Goal: Register for event/course

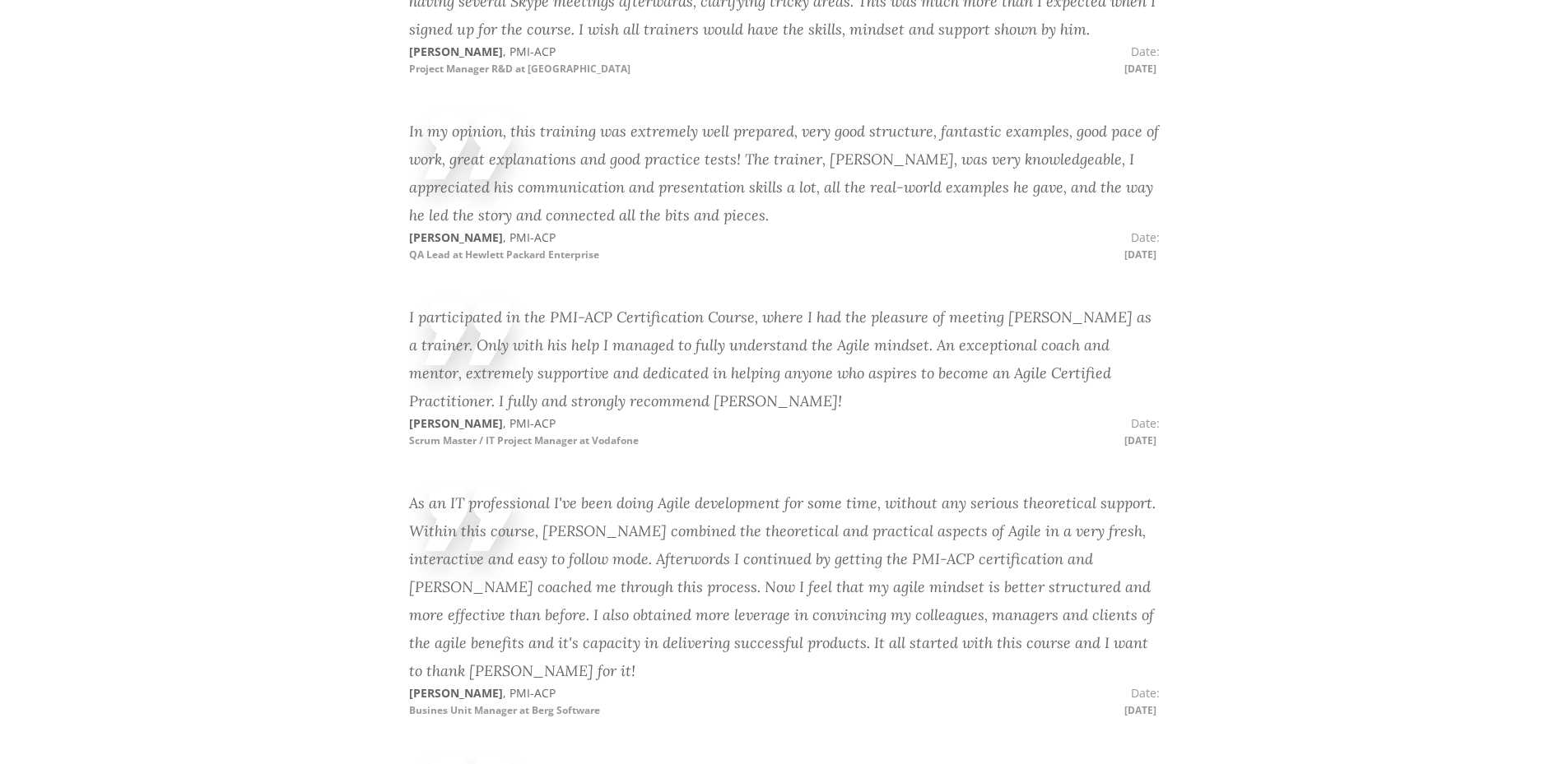
scroll to position [4554, 0]
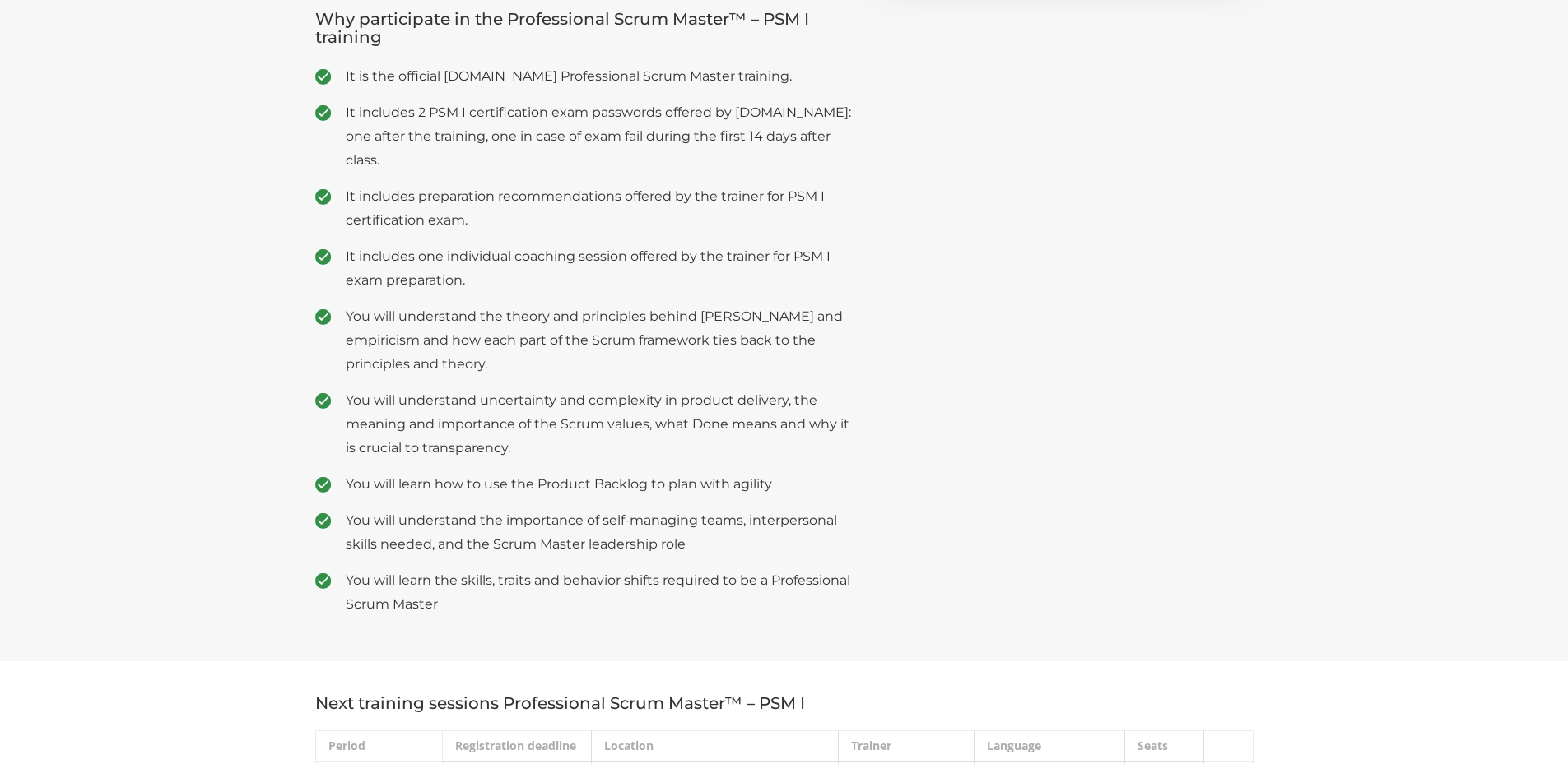
scroll to position [575, 0]
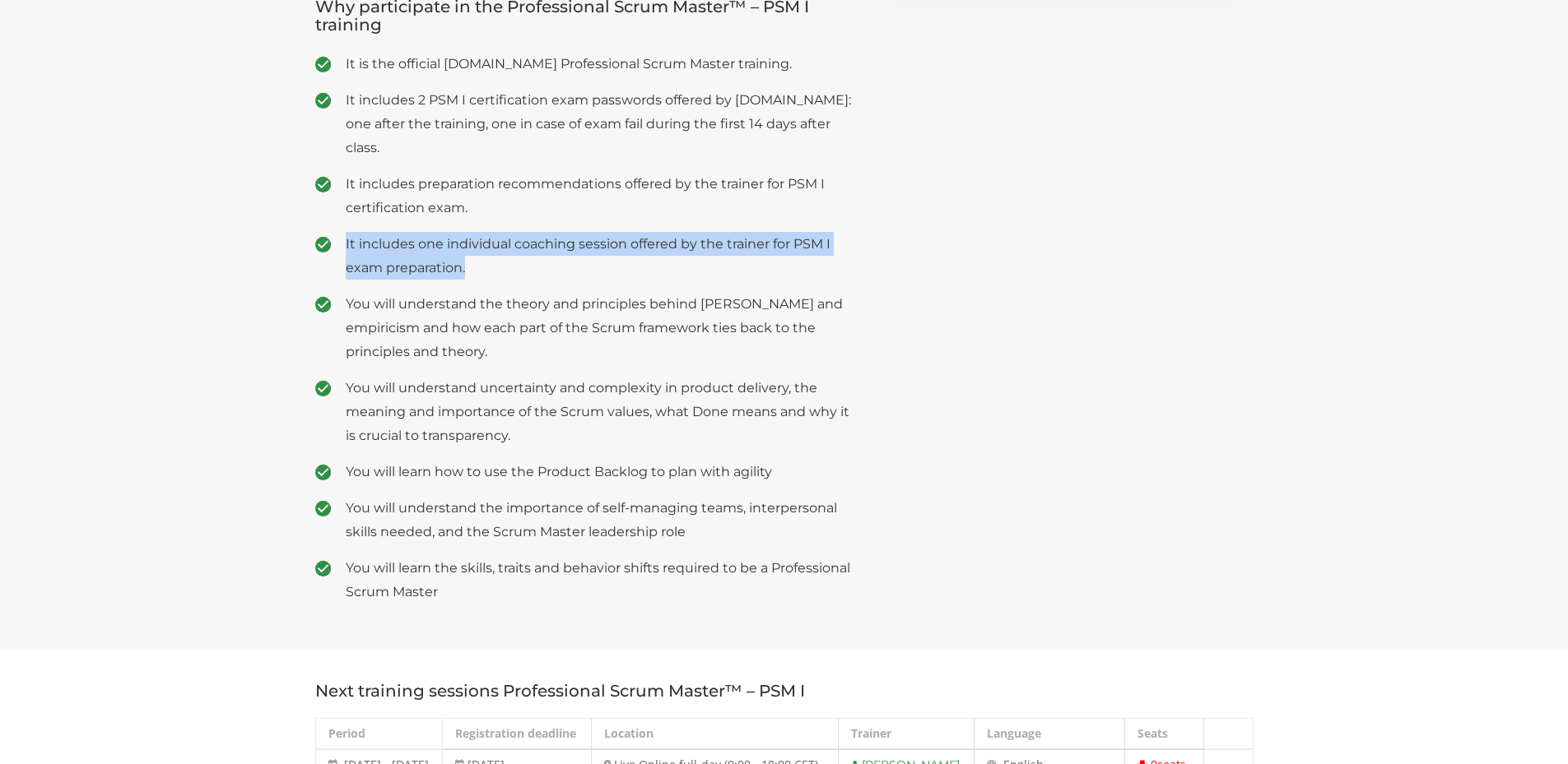
drag, startPoint x: 345, startPoint y: 212, endPoint x: 468, endPoint y: 241, distance: 126.4
click at [468, 241] on span "It includes one individual coaching session offered by the trainer for PSM I ex…" at bounding box center [598, 256] width 507 height 48
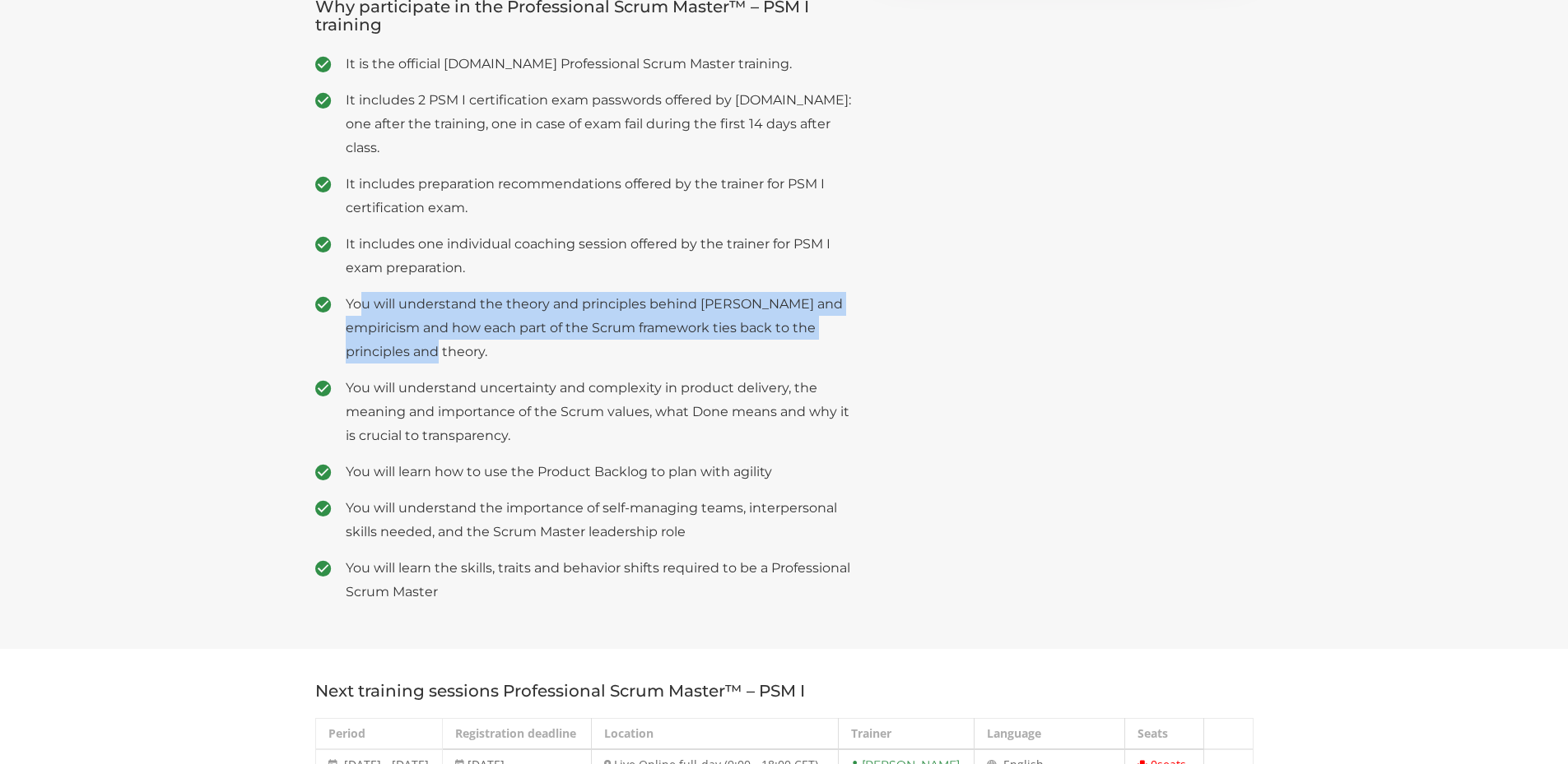
drag, startPoint x: 366, startPoint y: 283, endPoint x: 416, endPoint y: 326, distance: 65.9
click at [416, 326] on span "You will understand the theory and principles behind [PERSON_NAME] and empirici…" at bounding box center [598, 328] width 507 height 72
drag, startPoint x: 343, startPoint y: 291, endPoint x: 412, endPoint y: 318, distance: 74.1
click at [412, 318] on li "You will understand the theory and principles behind [PERSON_NAME] and empirici…" at bounding box center [584, 328] width 538 height 72
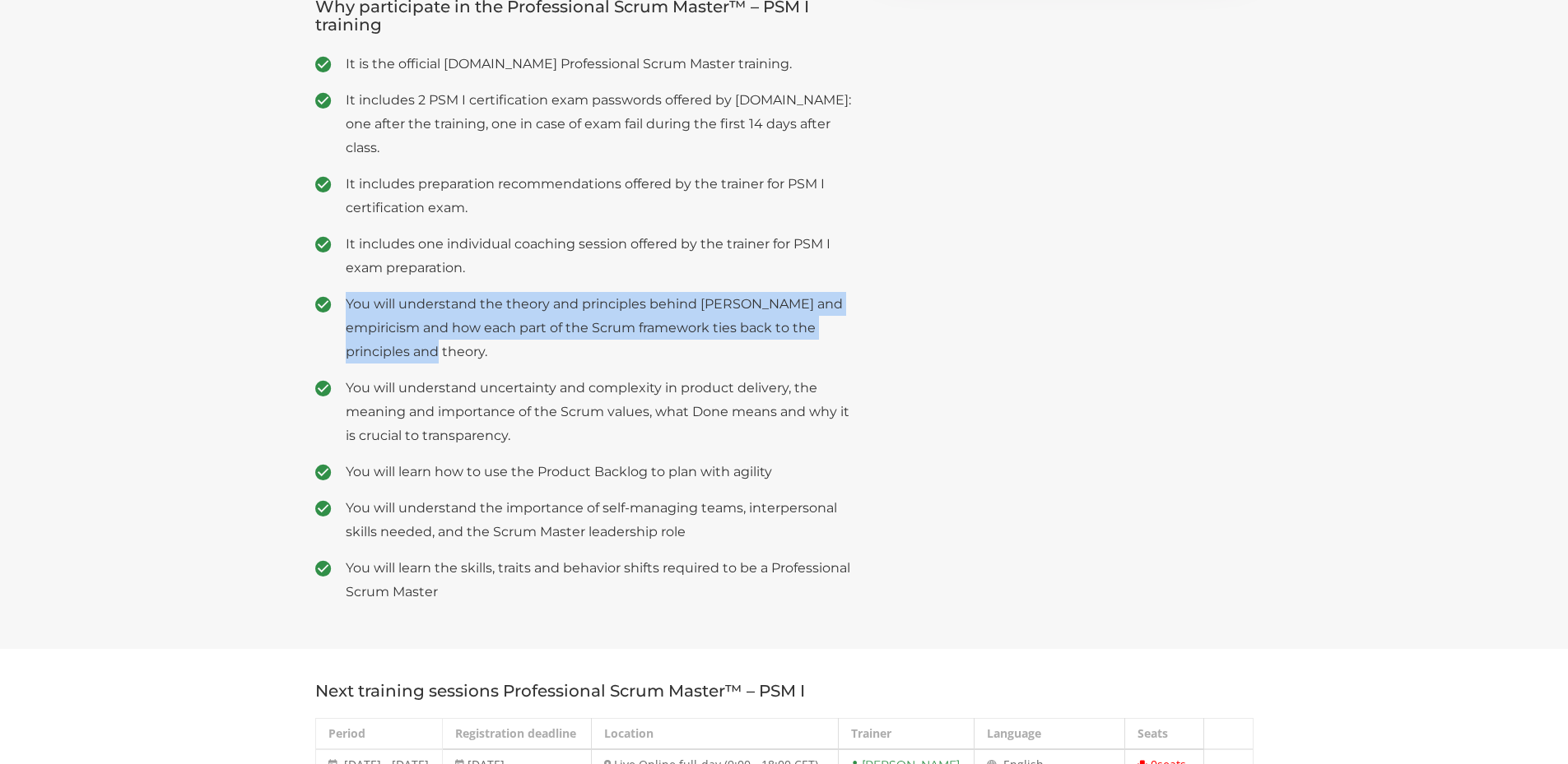
click at [412, 318] on span "You will understand the theory and principles behind [PERSON_NAME] and empirici…" at bounding box center [598, 328] width 507 height 72
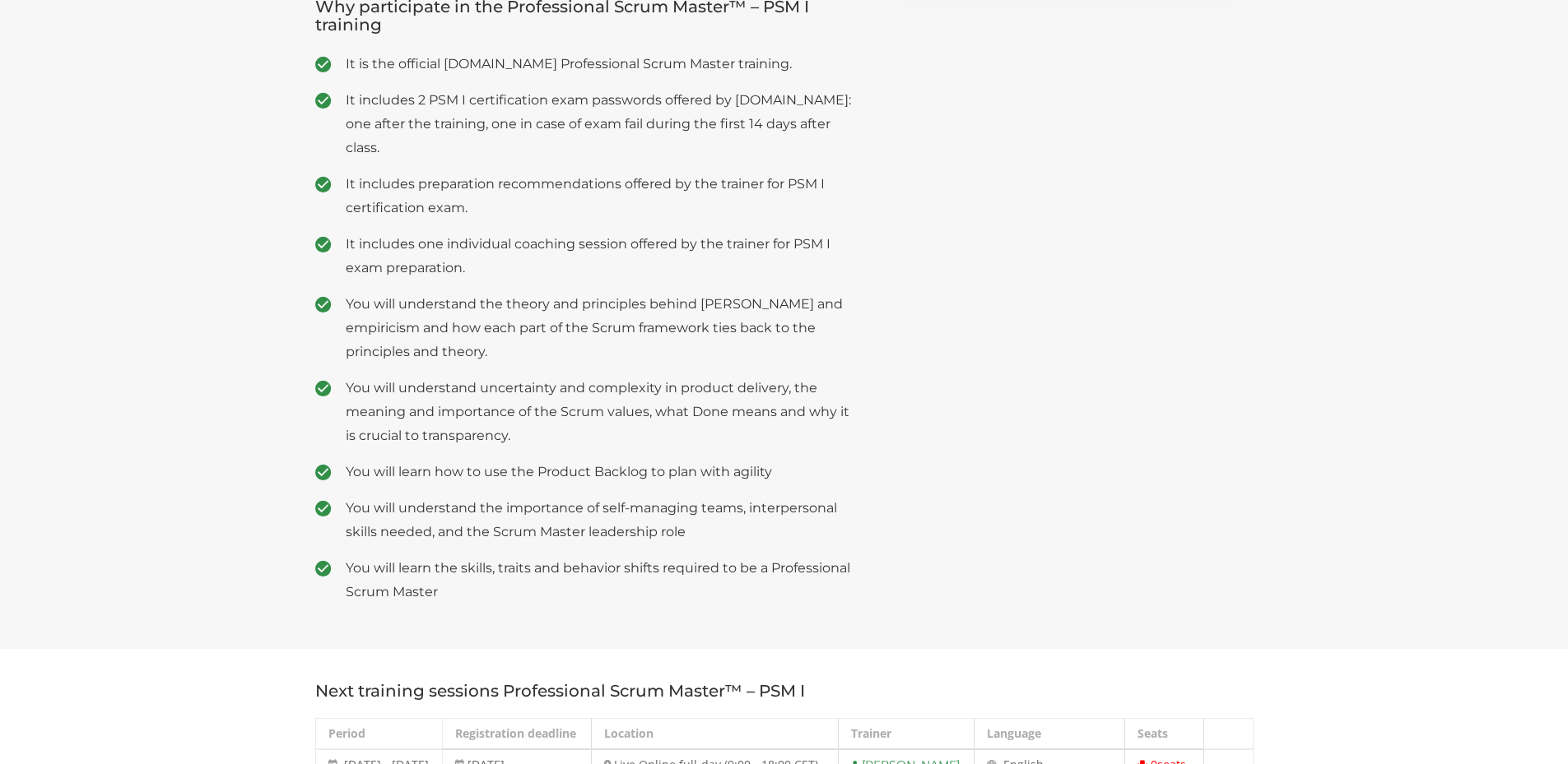
click at [185, 361] on section "Professional Scrum Master I (PSM I) certification assessment is included. Profe…" at bounding box center [784, 129] width 1568 height 1039
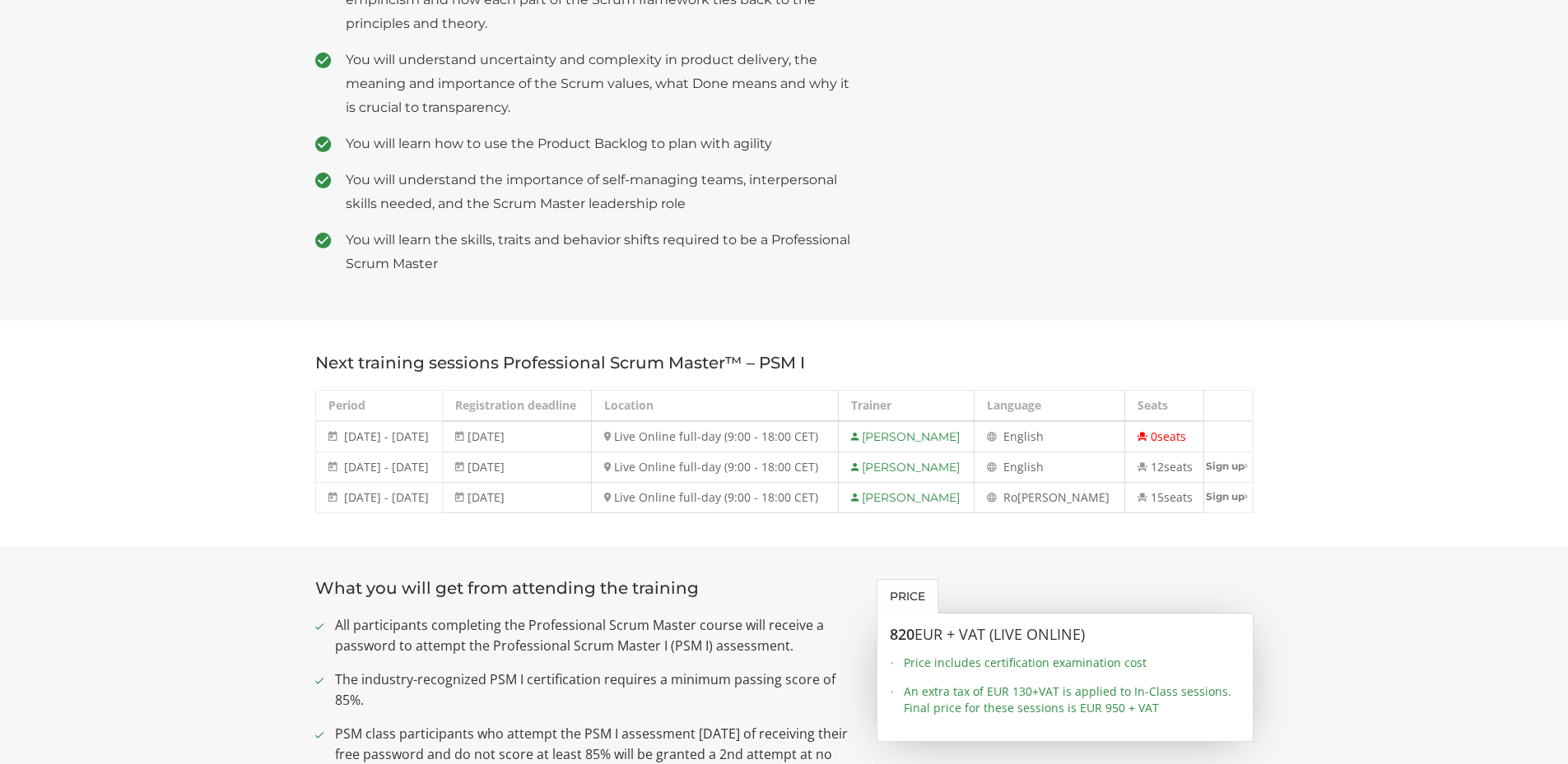
scroll to position [904, 0]
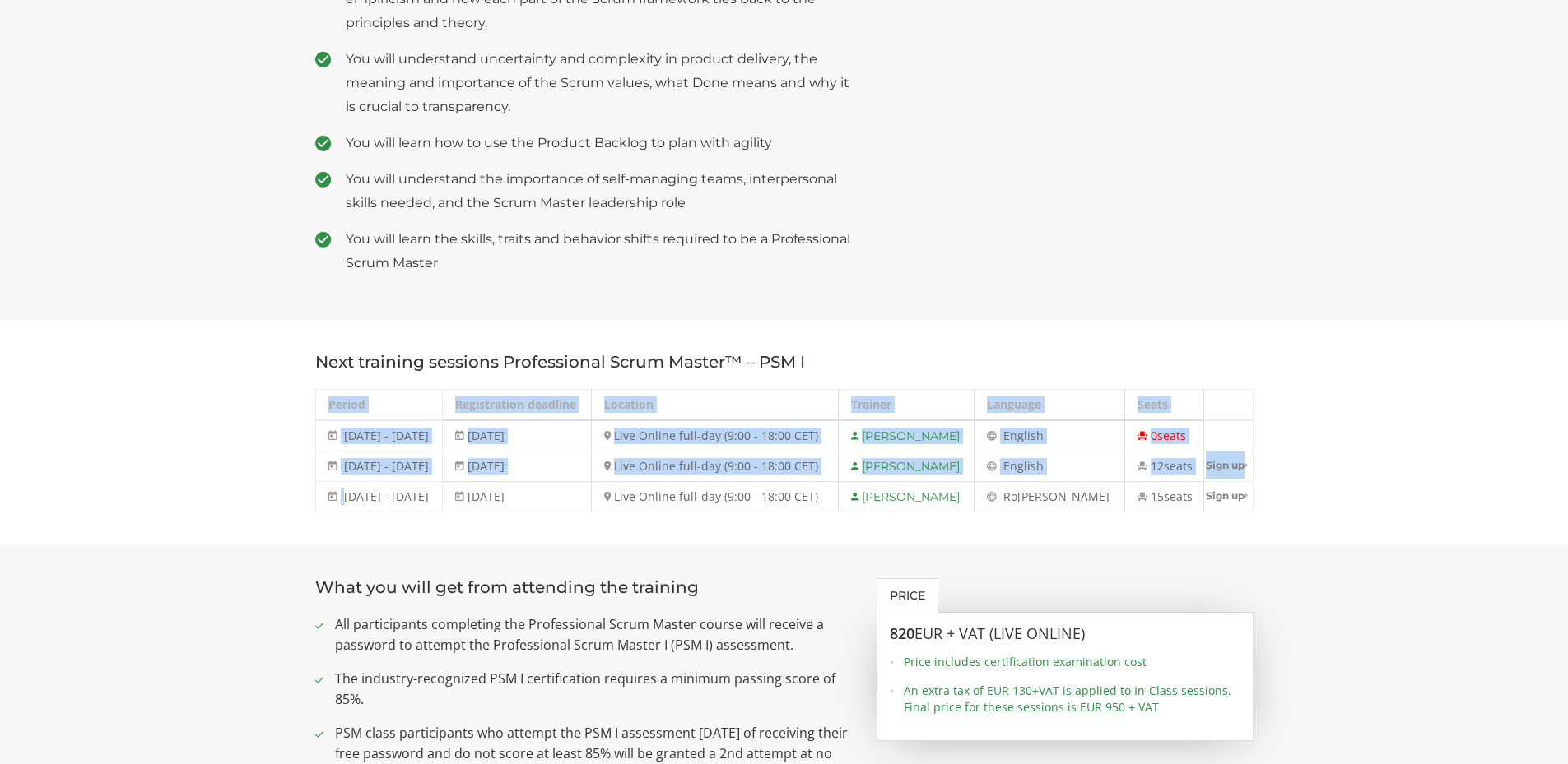
drag, startPoint x: 343, startPoint y: 475, endPoint x: 1346, endPoint y: 480, distance: 1003.0
click at [1290, 468] on section "Next training sessions Professional Scrum Master™ – PSM I Period Registration d…" at bounding box center [784, 433] width 1568 height 226
click at [1346, 480] on section "Next training sessions Professional Scrum Master™ – PSM I Period Registration d…" at bounding box center [784, 433] width 1568 height 226
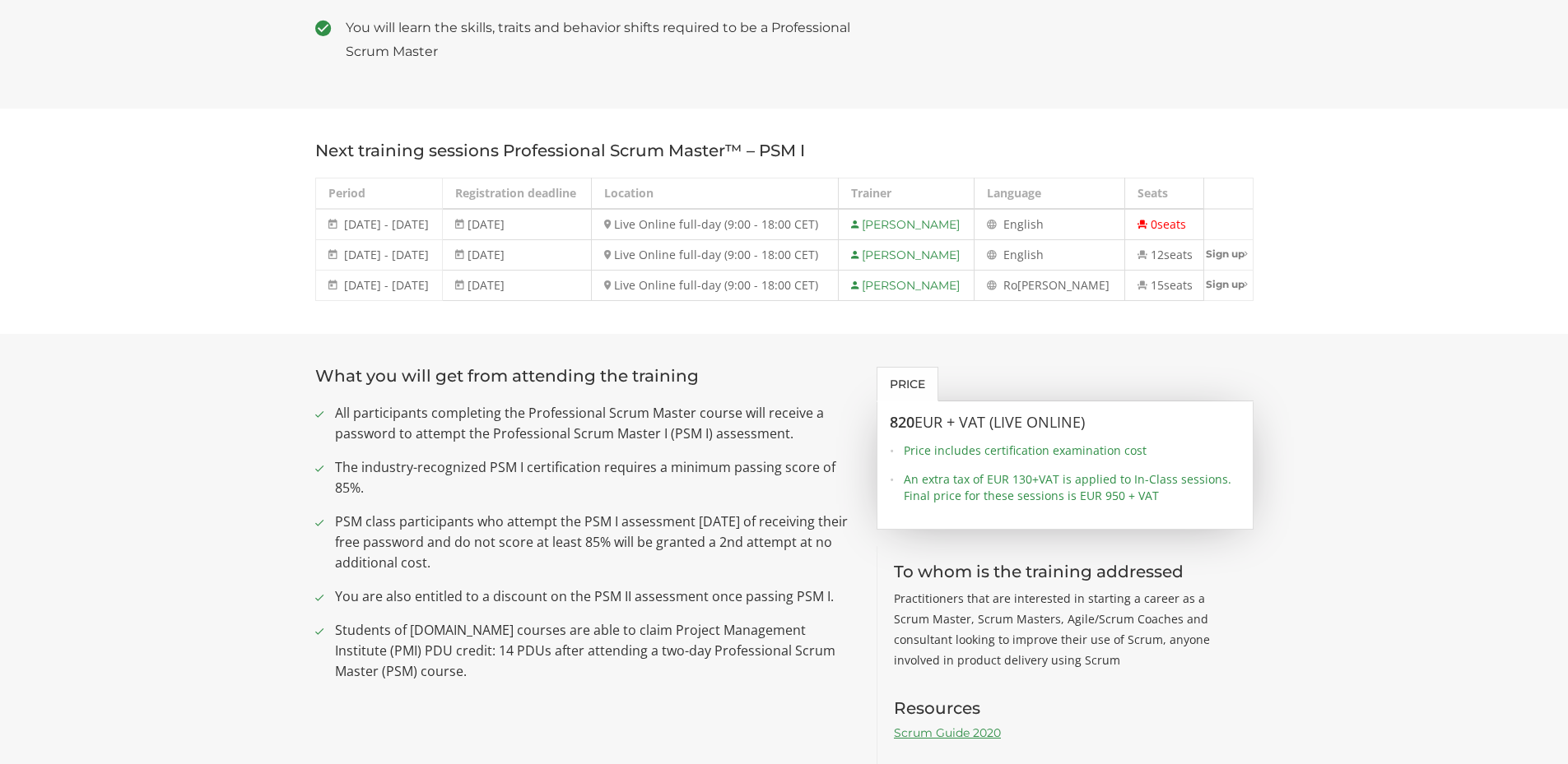
scroll to position [1152, 0]
